Goal: Information Seeking & Learning: Learn about a topic

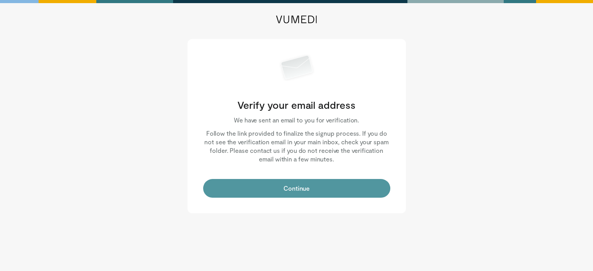
click at [289, 188] on button "Continue" at bounding box center [296, 188] width 187 height 19
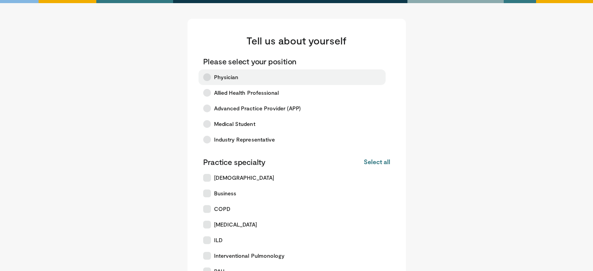
click at [209, 75] on icon at bounding box center [207, 77] width 8 height 8
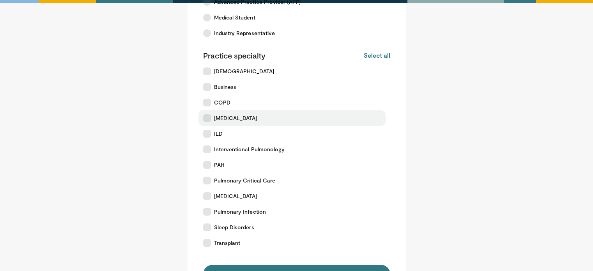
scroll to position [107, 0]
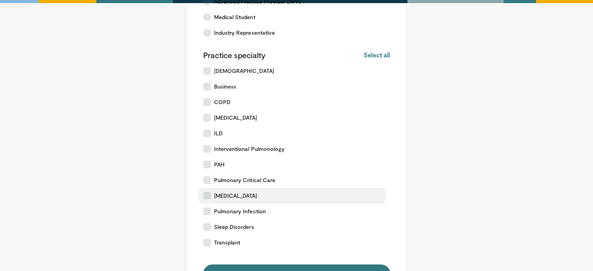
click at [209, 200] on label "[MEDICAL_DATA]" at bounding box center [291, 196] width 187 height 16
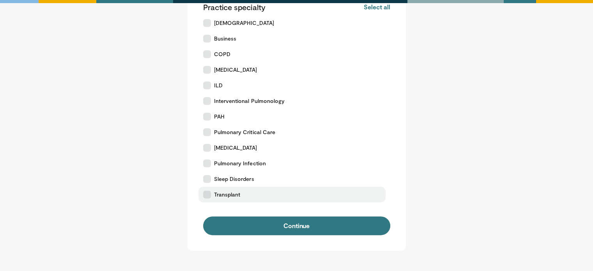
scroll to position [212, 0]
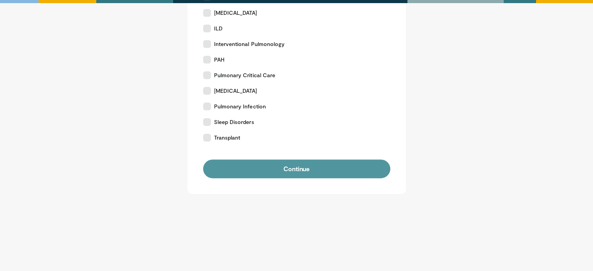
click at [308, 170] on button "Continue" at bounding box center [296, 168] width 187 height 19
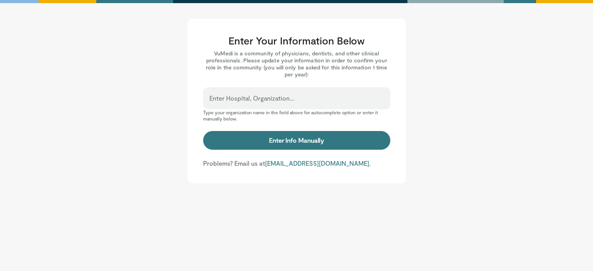
click at [274, 92] on div "Enter Hospital, Organization..." at bounding box center [296, 98] width 187 height 22
click at [263, 113] on p "Type your organization name in the field above for autocomplete option or enter…" at bounding box center [296, 115] width 187 height 12
click at [260, 103] on input "Enter Hospital, Organization..." at bounding box center [296, 101] width 175 height 9
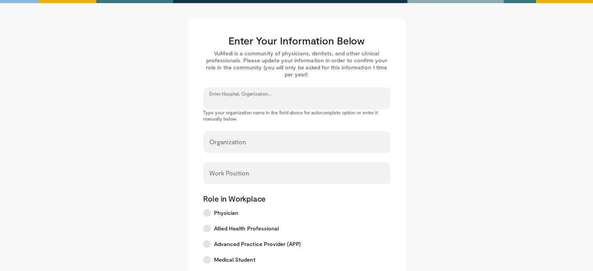
click at [260, 103] on input "Enter Hospital, Organization..." at bounding box center [296, 101] width 175 height 9
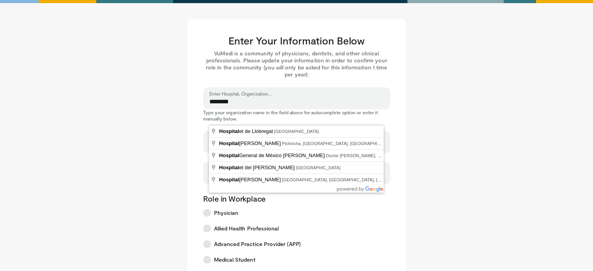
type input "**********"
select select "**"
type input "**********"
type input "********"
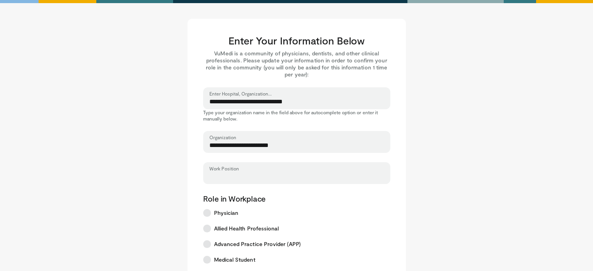
click at [258, 180] on input "Work Position" at bounding box center [296, 176] width 175 height 9
type input "*"
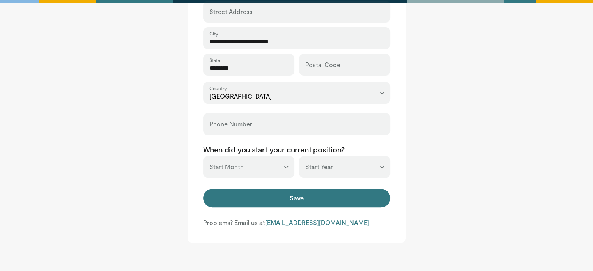
scroll to position [295, 0]
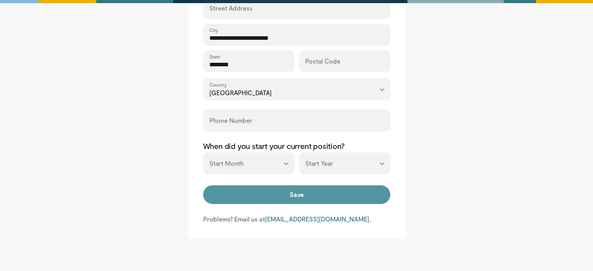
type input "*"
click at [298, 193] on button "Save" at bounding box center [296, 194] width 187 height 19
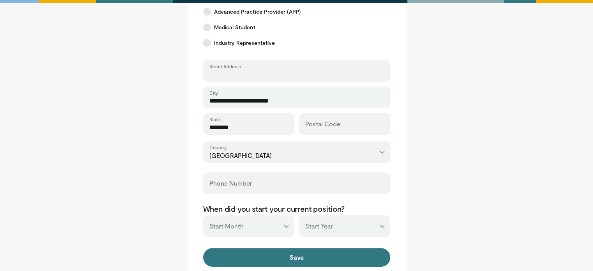
scroll to position [218, 0]
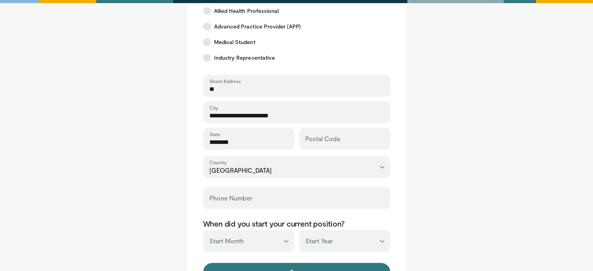
type input "**"
click at [492, 156] on main "**********" at bounding box center [296, 58] width 483 height 515
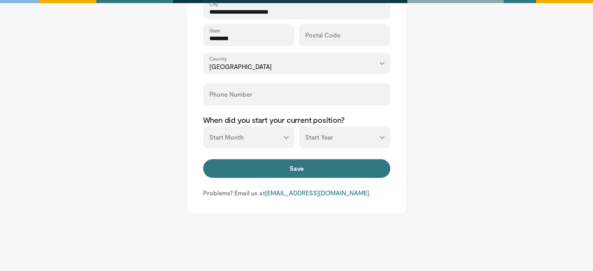
scroll to position [330, 0]
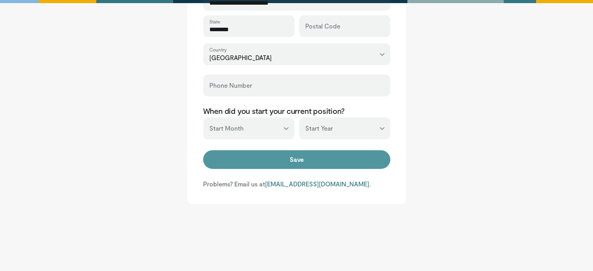
click at [292, 163] on button "Save" at bounding box center [296, 159] width 187 height 19
type input "***"
click at [285, 161] on button "Save" at bounding box center [296, 159] width 187 height 19
type input "***"
click at [239, 157] on button "Save" at bounding box center [296, 159] width 187 height 19
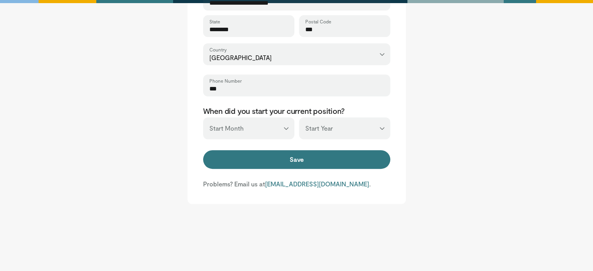
click at [266, 134] on select "*** ******* ******** ***** ***** *** **** **** ****** ********* ******* *******…" at bounding box center [248, 128] width 91 height 22
select select "**"
click at [203, 117] on select "*** ******* ******** ***** ***** *** **** **** ****** ********* ******* *******…" at bounding box center [248, 128] width 91 height 22
click at [319, 128] on select "*** **** **** **** **** **** **** **** **** **** **** **** **** **** **** **** …" at bounding box center [344, 128] width 91 height 22
select select "****"
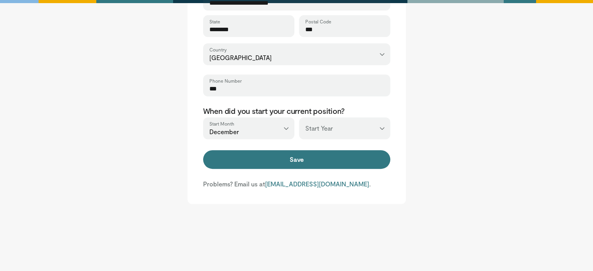
click at [299, 117] on select "*** **** **** **** **** **** **** **** **** **** **** **** **** **** **** **** …" at bounding box center [344, 128] width 91 height 22
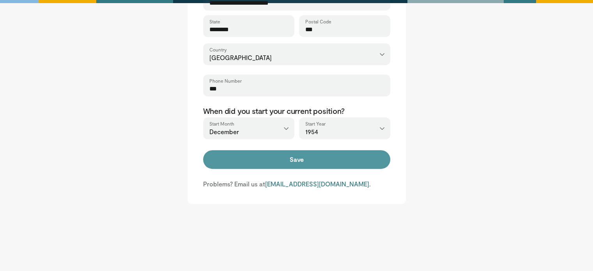
click at [317, 158] on button "Save" at bounding box center [296, 159] width 187 height 19
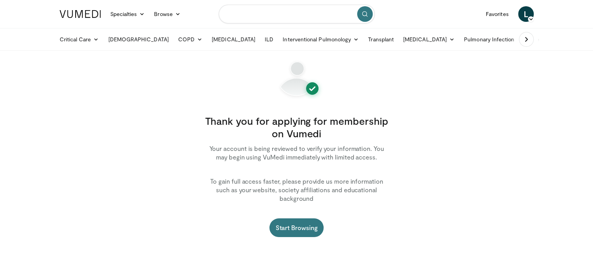
click at [292, 15] on input "Search topics, interventions" at bounding box center [297, 14] width 156 height 19
type input "**********"
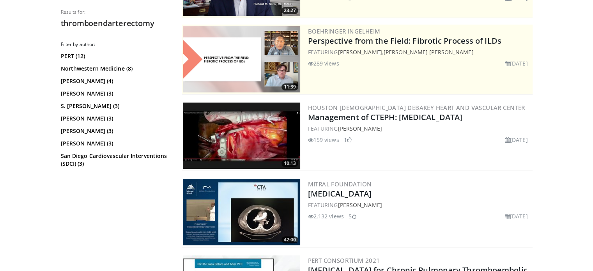
scroll to position [173, 0]
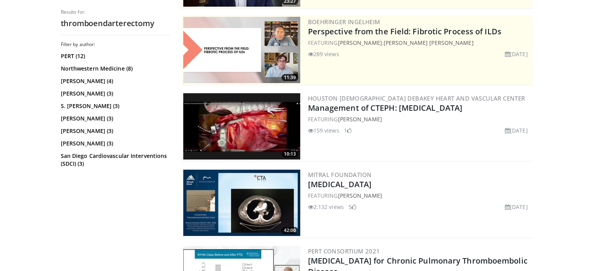
click at [232, 184] on img at bounding box center [241, 203] width 117 height 66
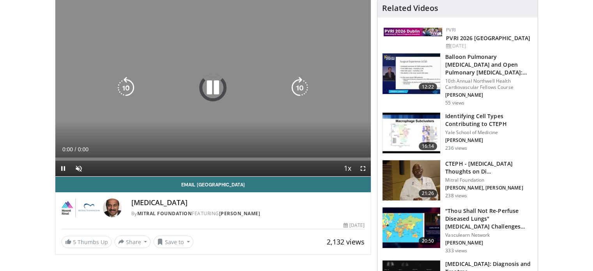
scroll to position [103, 0]
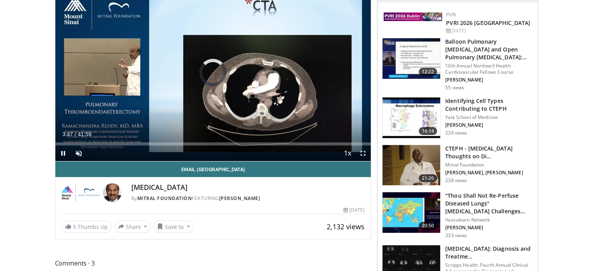
drag, startPoint x: 86, startPoint y: 142, endPoint x: 143, endPoint y: 146, distance: 57.5
click at [143, 146] on div "Current Time 3:47 / Duration 41:59 Pause Skip Backward Skip Forward Unmute Load…" at bounding box center [213, 153] width 316 height 16
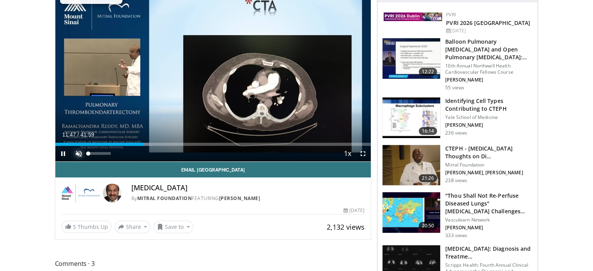
click at [72, 152] on span "Video Player" at bounding box center [79, 154] width 16 height 16
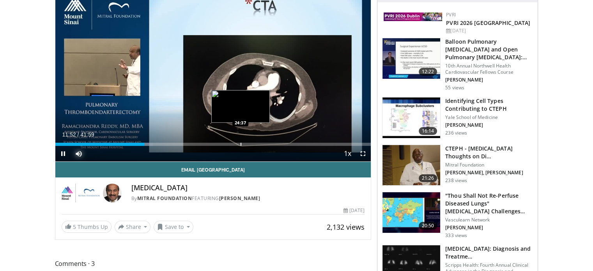
click at [240, 141] on div "Loaded : 30.91% 11:52 24:37" at bounding box center [213, 141] width 316 height 7
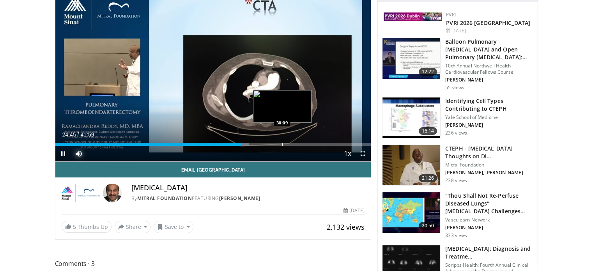
click at [282, 142] on div "Loaded : 61.43% 24:45 30:09" at bounding box center [213, 141] width 316 height 7
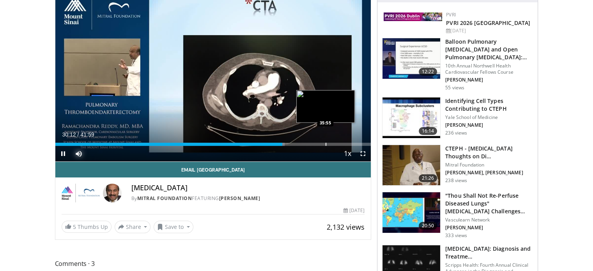
click at [326, 143] on div "Progress Bar" at bounding box center [326, 144] width 1 height 3
click at [323, 143] on div "Progress Bar" at bounding box center [323, 144] width 1 height 3
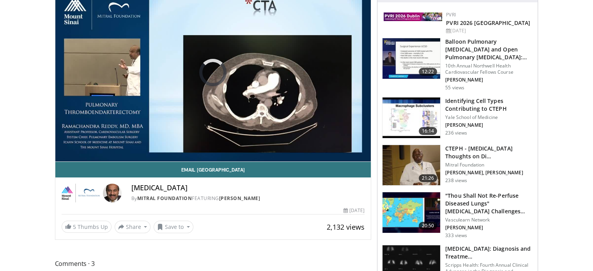
click at [323, 142] on video-js "**********" at bounding box center [213, 73] width 316 height 178
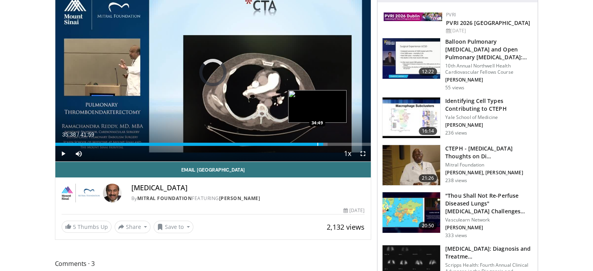
click at [317, 143] on div "Progress Bar" at bounding box center [317, 144] width 1 height 3
click at [308, 143] on div "Progress Bar" at bounding box center [308, 144] width 1 height 3
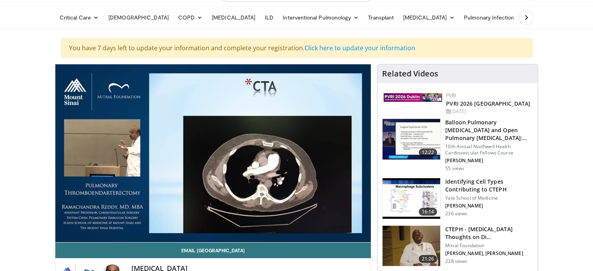
scroll to position [0, 0]
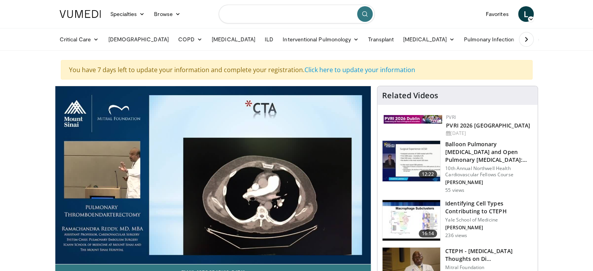
click at [304, 14] on input "Search topics, interventions" at bounding box center [297, 14] width 156 height 19
click at [416, 160] on img at bounding box center [411, 161] width 58 height 41
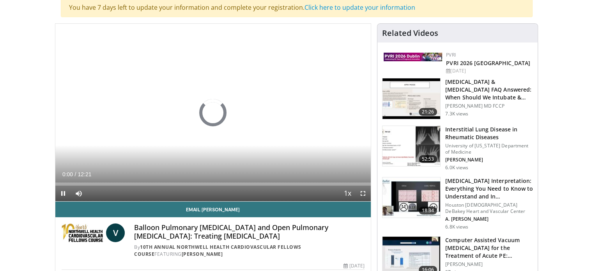
scroll to position [62, 0]
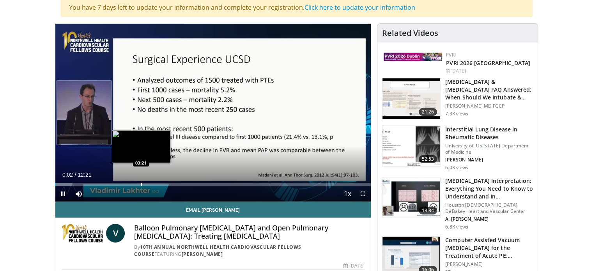
click at [140, 181] on div "Loaded : 5.38% 00:02 03:21" at bounding box center [213, 182] width 316 height 7
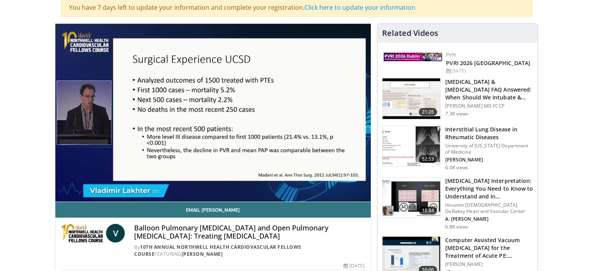
click at [230, 182] on video-js "**********" at bounding box center [213, 113] width 316 height 178
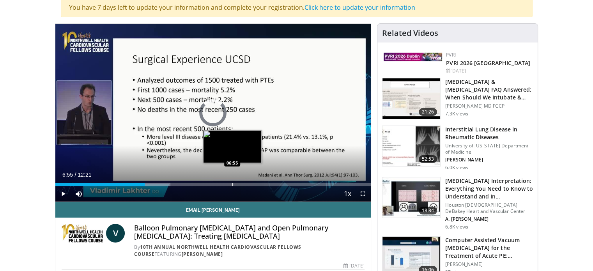
click at [232, 179] on div "Loaded : 36.44% 03:30 06:55" at bounding box center [213, 182] width 316 height 7
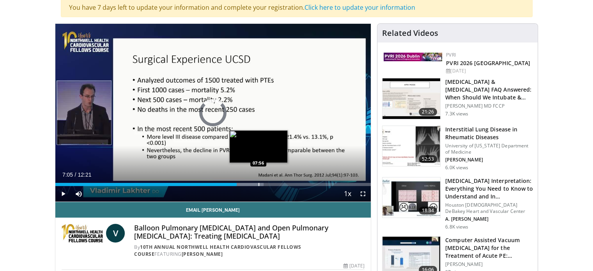
click at [258, 180] on div "Loaded : 66.02% 07:06 07:56" at bounding box center [213, 182] width 316 height 7
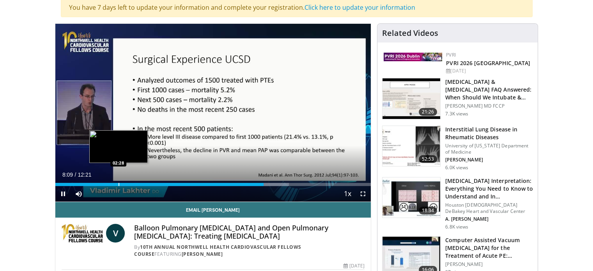
click at [119, 181] on div "Loaded : 74.10% 08:09 02:28" at bounding box center [213, 182] width 316 height 7
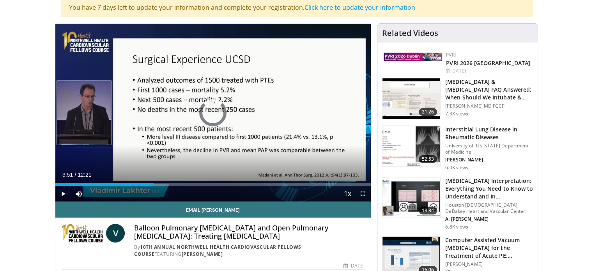
click at [154, 179] on div "Loaded : 29.63% 03:51 03:52" at bounding box center [213, 182] width 316 height 7
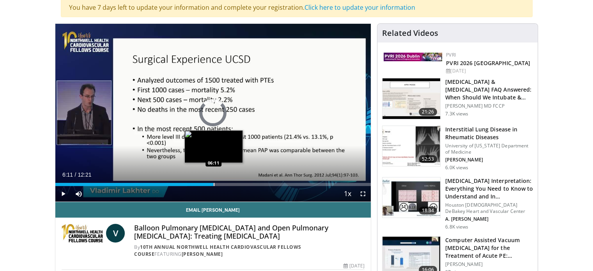
click at [213, 179] on div "Loaded : 41.76% 06:11 06:11" at bounding box center [213, 182] width 316 height 7
click at [206, 180] on div "Loaded : 59.28% 05:54 05:54" at bounding box center [213, 182] width 316 height 7
click at [210, 183] on div "Progress Bar" at bounding box center [210, 184] width 1 height 3
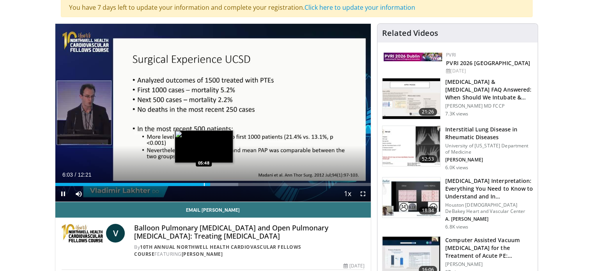
click at [204, 183] on div "Progress Bar" at bounding box center [204, 184] width 1 height 3
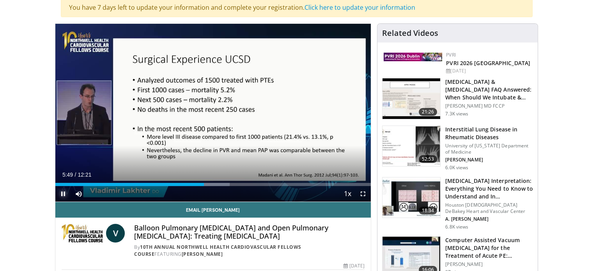
click at [58, 196] on span "Video Player" at bounding box center [63, 194] width 16 height 16
drag, startPoint x: 203, startPoint y: 159, endPoint x: 16, endPoint y: 227, distance: 199.2
click at [240, 184] on div "Progress Bar" at bounding box center [240, 184] width 1 height 3
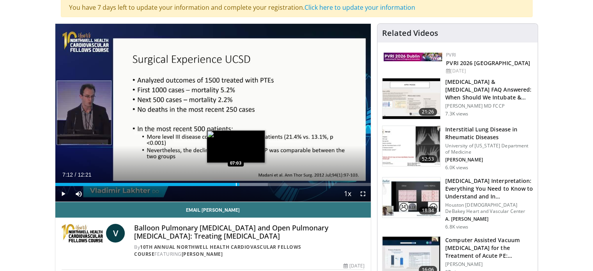
click at [236, 183] on div "Progress Bar" at bounding box center [236, 184] width 1 height 3
click at [228, 184] on div "Loaded : 55.24% 06:45 06:45" at bounding box center [213, 184] width 316 height 3
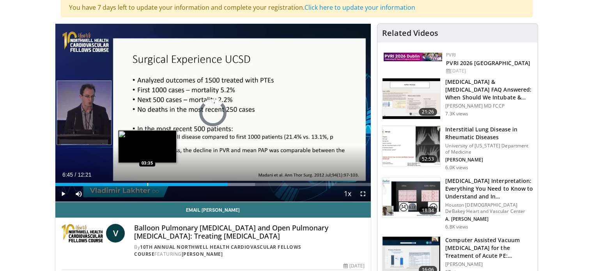
click at [147, 185] on div "Progress Bar" at bounding box center [147, 184] width 1 height 3
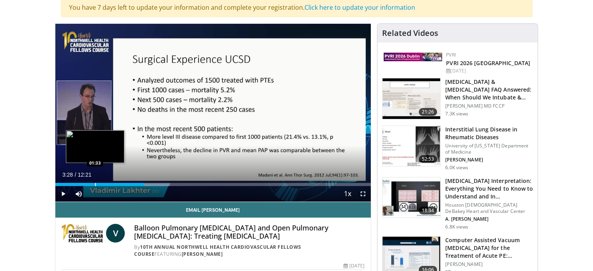
click at [95, 179] on div "Loaded : 36.37% 03:28 01:33" at bounding box center [213, 182] width 316 height 7
click at [89, 183] on div "01:33" at bounding box center [75, 184] width 40 height 3
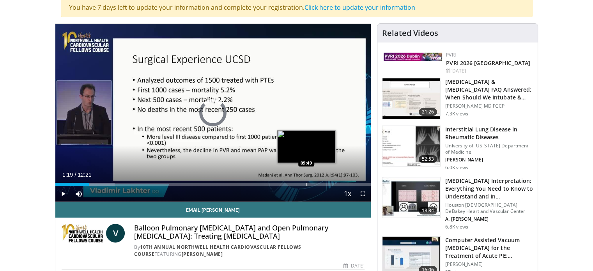
click at [306, 184] on div "Progress Bar" at bounding box center [306, 184] width 1 height 3
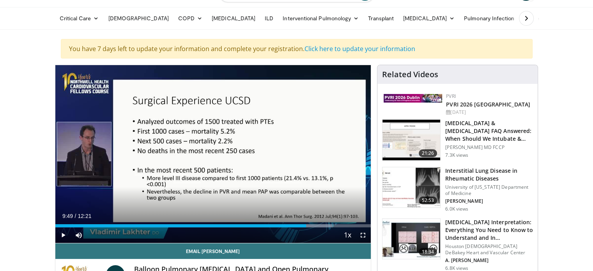
scroll to position [0, 0]
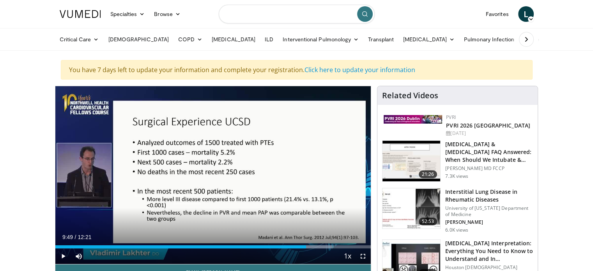
click at [311, 16] on input "Search topics, interventions" at bounding box center [297, 14] width 156 height 19
type input "*"
type input "**********"
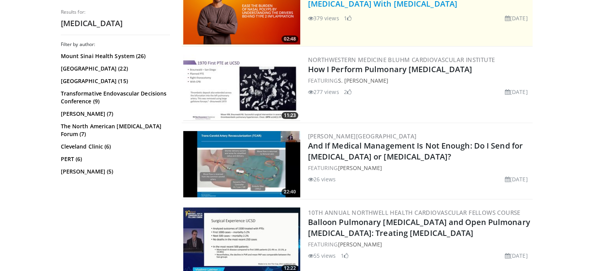
scroll to position [212, 0]
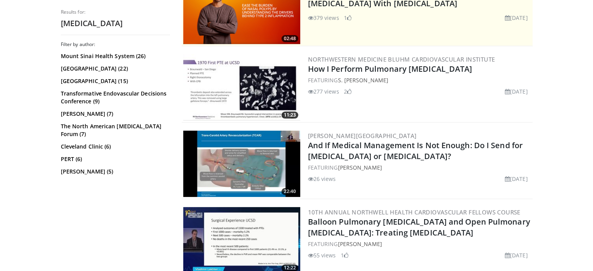
click at [273, 97] on img at bounding box center [241, 87] width 117 height 66
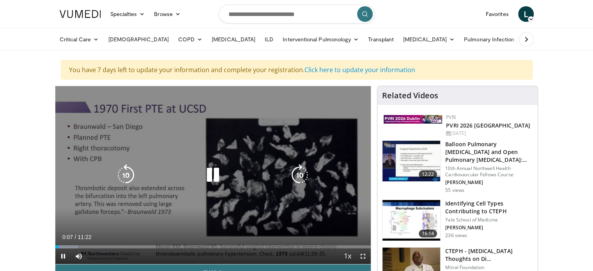
click at [213, 180] on icon "Video Player" at bounding box center [213, 175] width 22 height 22
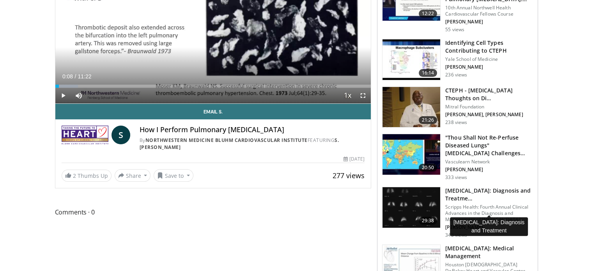
scroll to position [161, 0]
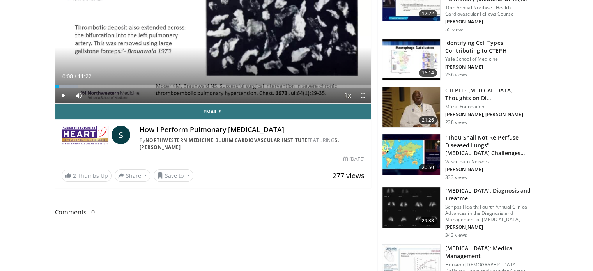
click at [423, 203] on img at bounding box center [411, 207] width 58 height 41
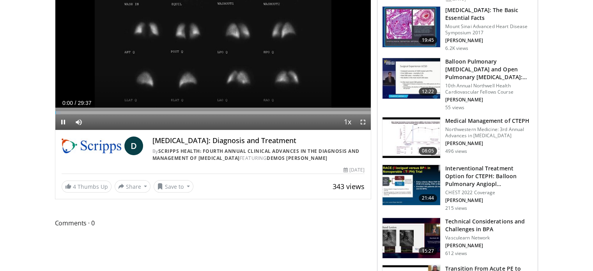
scroll to position [134, 0]
click at [255, 111] on div "Progress Bar" at bounding box center [255, 112] width 1 height 3
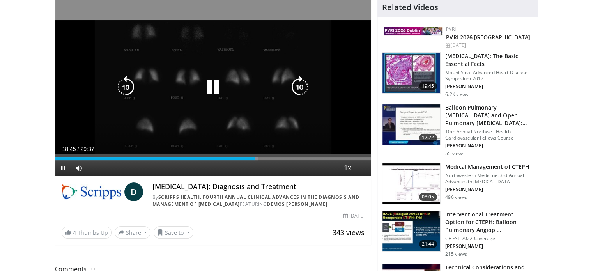
scroll to position [88, 0]
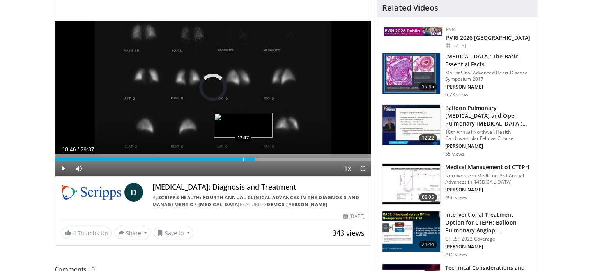
click at [242, 158] on div "Loaded : 64.75% 18:46 17:37" at bounding box center [213, 159] width 316 height 3
click at [248, 159] on div "Progress Bar" at bounding box center [248, 159] width 1 height 3
drag, startPoint x: 248, startPoint y: 159, endPoint x: 291, endPoint y: 161, distance: 43.4
click at [291, 161] on div "Current Time 19:25 / Duration 29:37 Play Skip Backward Skip Forward Mute Loaded…" at bounding box center [213, 169] width 316 height 16
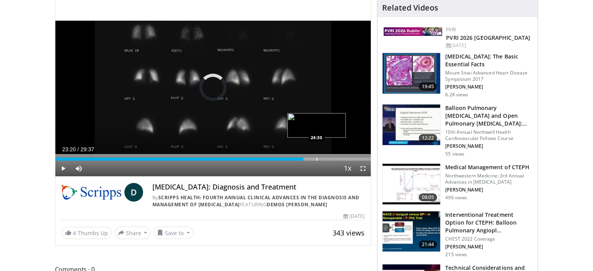
drag, startPoint x: 293, startPoint y: 158, endPoint x: 316, endPoint y: 157, distance: 23.1
click at [317, 158] on div "Progress Bar" at bounding box center [317, 159] width 1 height 3
click at [317, 159] on div "Progress Bar" at bounding box center [317, 159] width 1 height 3
click at [327, 158] on div "Progress Bar" at bounding box center [326, 159] width 1 height 3
click at [331, 159] on div "Progress Bar" at bounding box center [331, 159] width 1 height 3
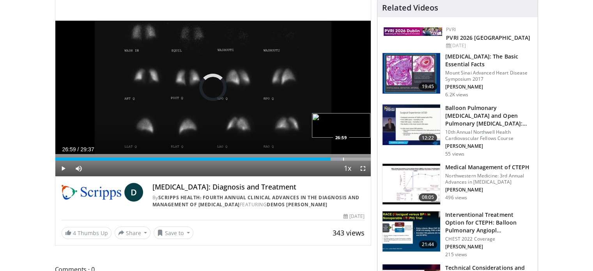
click at [343, 159] on div "Progress Bar" at bounding box center [343, 159] width 1 height 3
click at [353, 159] on div "Progress Bar" at bounding box center [353, 159] width 1 height 3
click at [361, 159] on div "Progress Bar" at bounding box center [361, 159] width 1 height 3
click at [64, 165] on span "Video Player" at bounding box center [63, 169] width 16 height 16
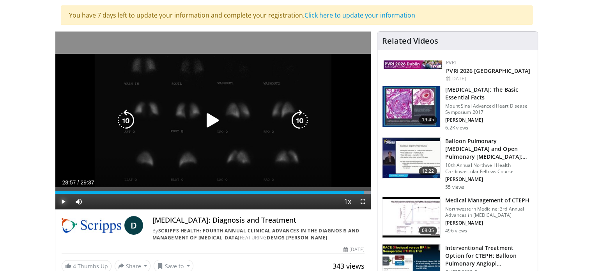
scroll to position [0, 0]
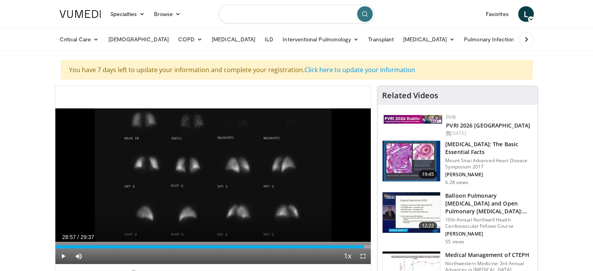
click at [318, 15] on input "Search topics, interventions" at bounding box center [297, 14] width 156 height 19
type input "*"
type input "**********"
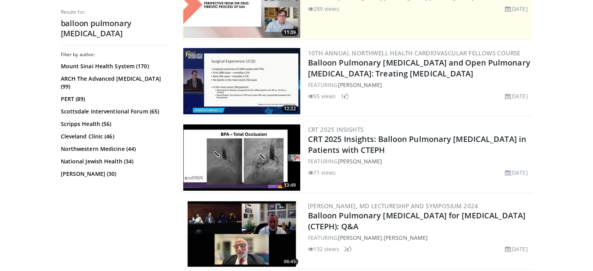
scroll to position [224, 0]
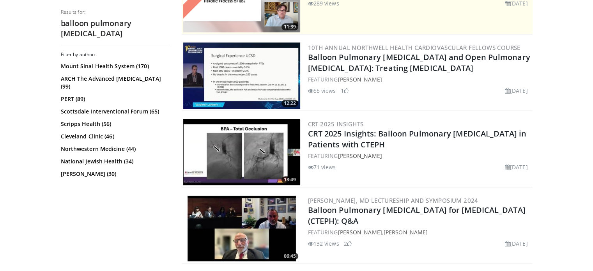
click at [235, 150] on img at bounding box center [241, 152] width 117 height 66
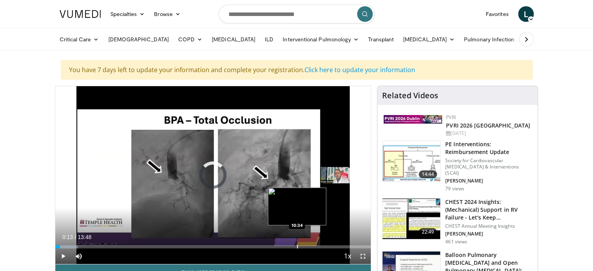
click at [297, 247] on div "Progress Bar" at bounding box center [297, 246] width 1 height 3
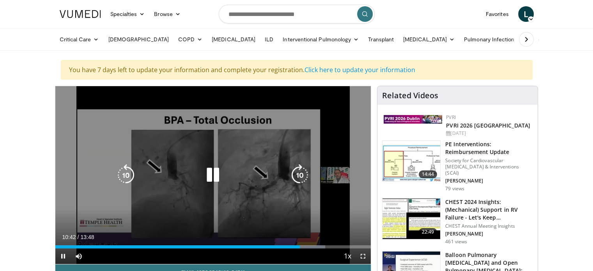
click at [216, 182] on icon "Video Player" at bounding box center [213, 175] width 22 height 22
